Goal: Find specific fact: Find specific fact

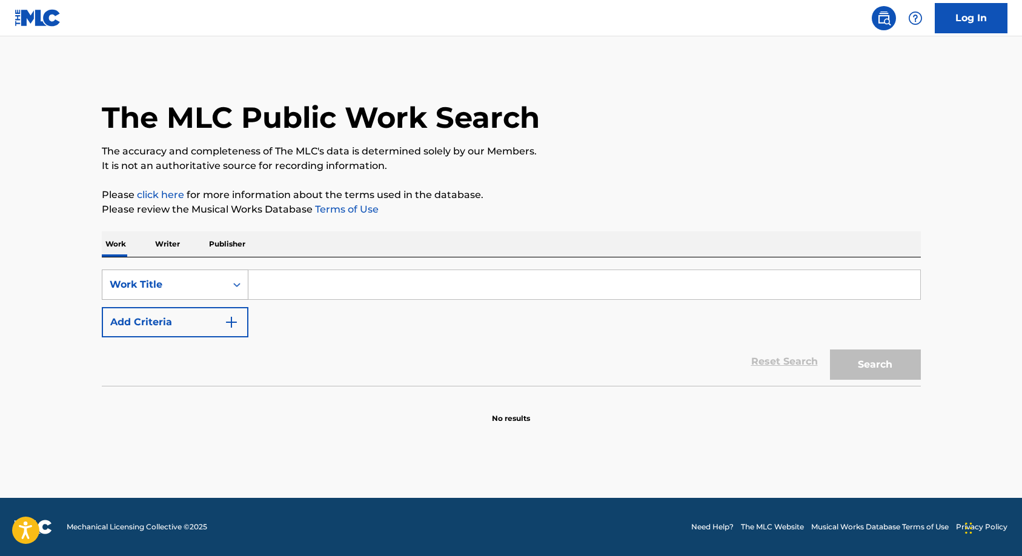
click at [238, 291] on div "Search Form" at bounding box center [237, 285] width 22 height 22
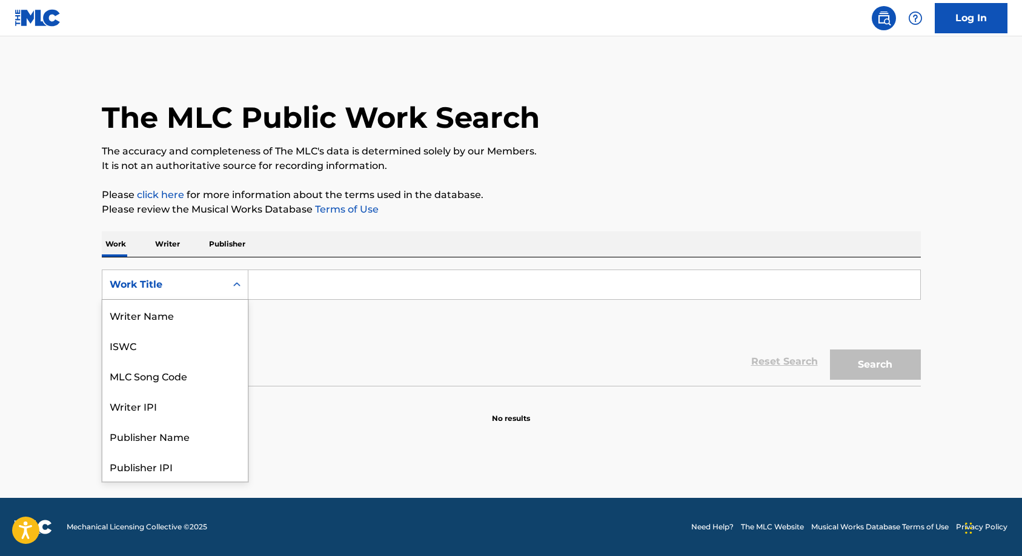
scroll to position [61, 0]
click at [201, 321] on div "MLC Song Code" at bounding box center [174, 315] width 145 height 30
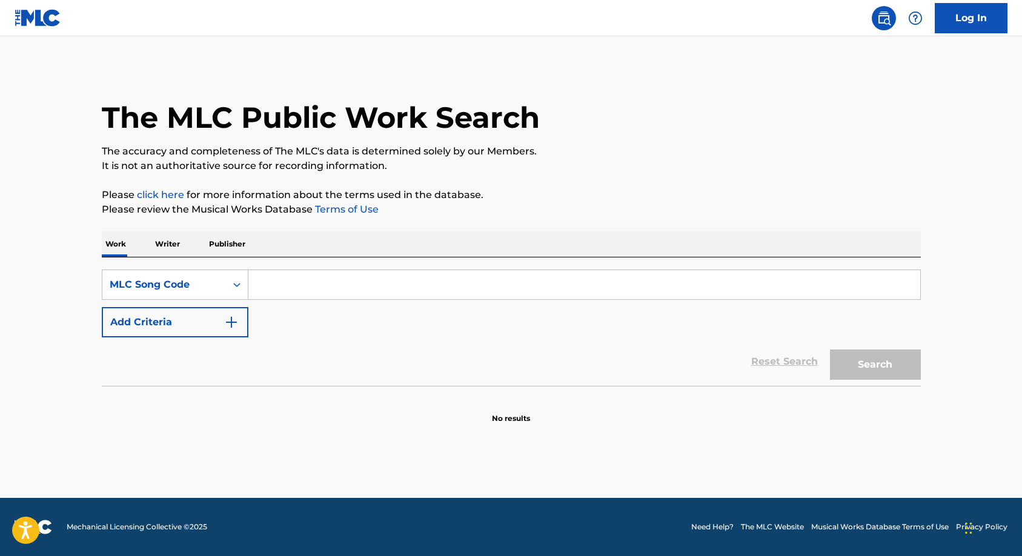
click at [294, 283] on input "Search Form" at bounding box center [584, 284] width 672 height 29
paste input "M07663"
type input "M07663"
click at [874, 366] on button "Search" at bounding box center [875, 364] width 91 height 30
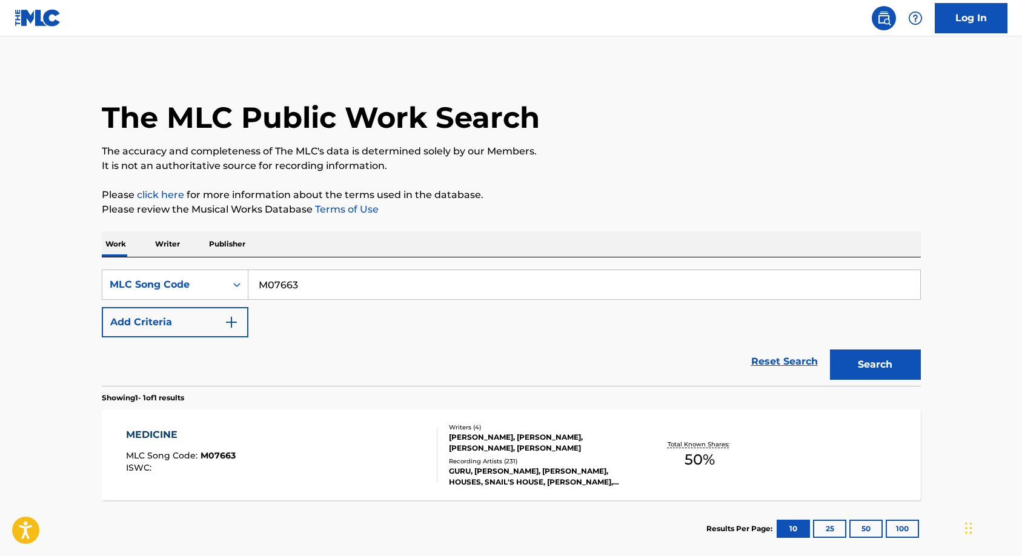
scroll to position [65, 0]
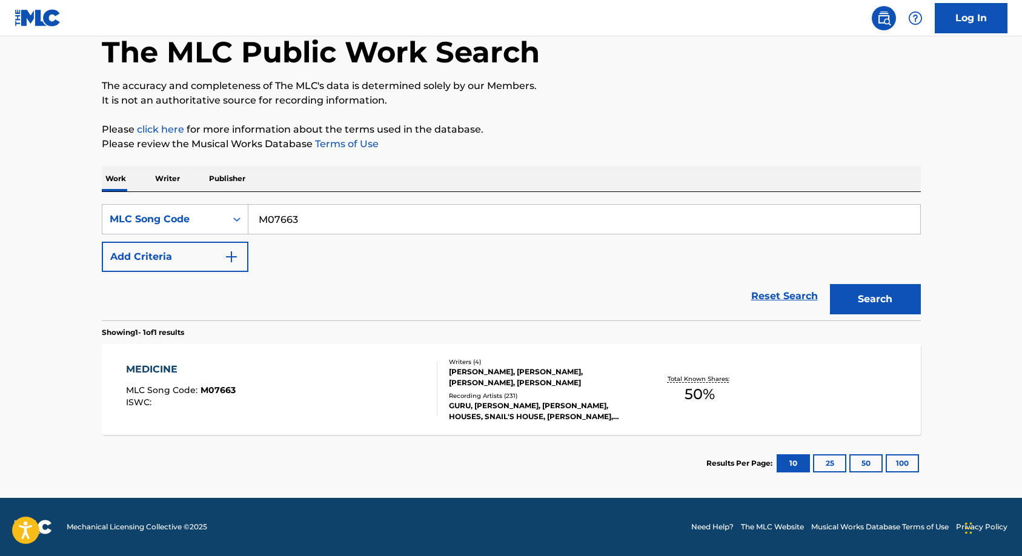
click at [532, 383] on div "[PERSON_NAME], [PERSON_NAME], [PERSON_NAME], [PERSON_NAME]" at bounding box center [540, 377] width 183 height 22
